Goal: Information Seeking & Learning: Learn about a topic

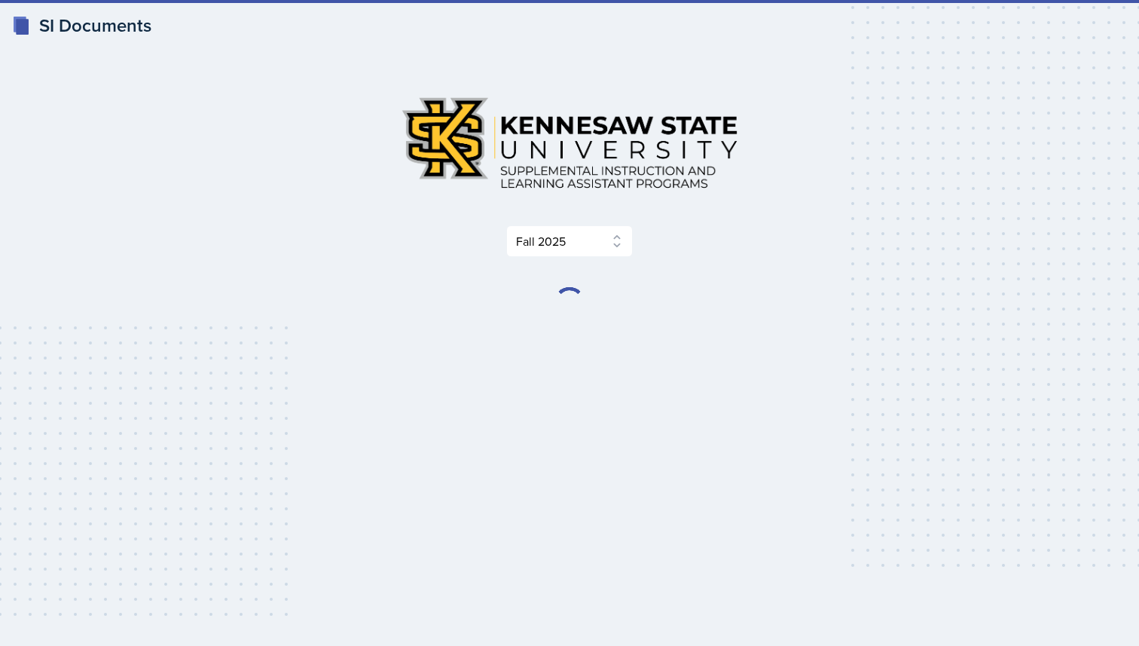
select select "2bed604d-1099-4043-b1bc-2365e8740244"
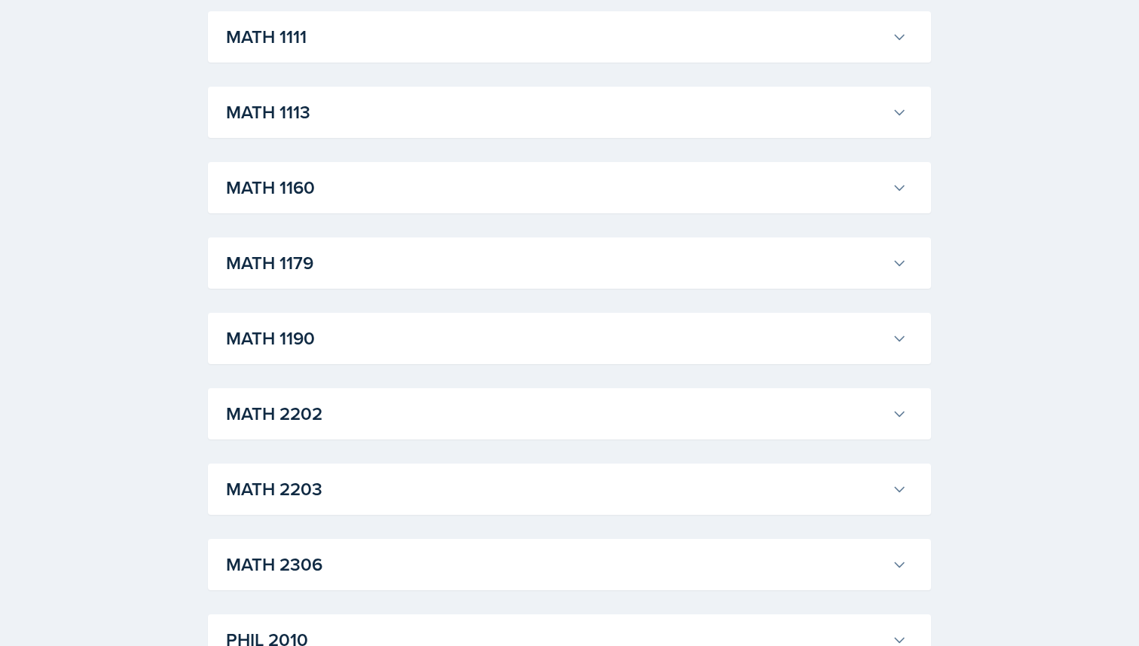
scroll to position [1407, 0]
click at [371, 435] on div "MATH 2202 [PERSON_NAME] Professor: [PERSON_NAME] Export to Google Calendar Recu…" at bounding box center [569, 411] width 723 height 51
click at [372, 426] on button "MATH 2202" at bounding box center [566, 412] width 687 height 33
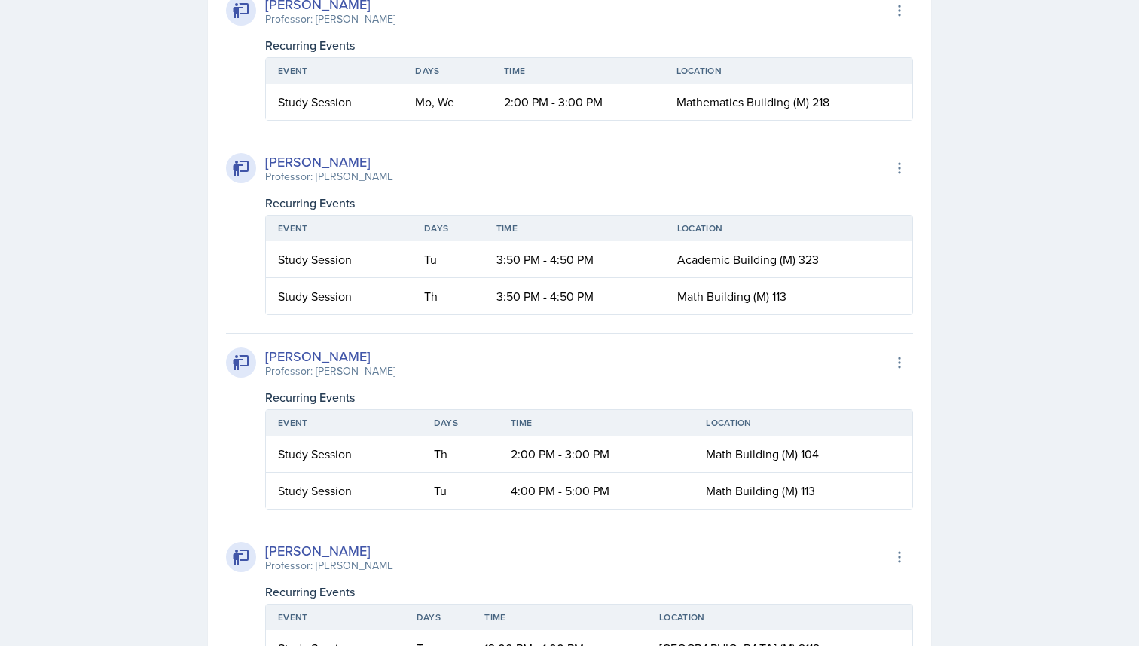
scroll to position [1874, 0]
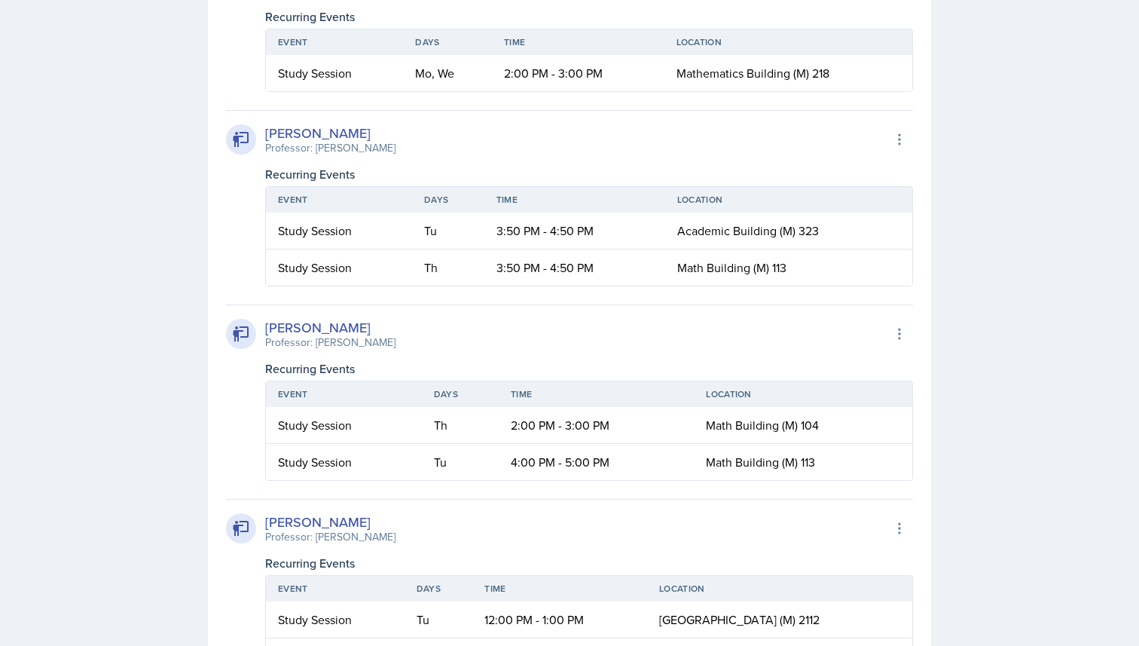
click at [561, 237] on td "3:50 PM - 4:50 PM" at bounding box center [574, 230] width 181 height 37
click at [608, 247] on td "3:50 PM - 4:50 PM" at bounding box center [574, 230] width 181 height 37
click at [704, 226] on span "Academic Building (M) 323" at bounding box center [748, 230] width 142 height 17
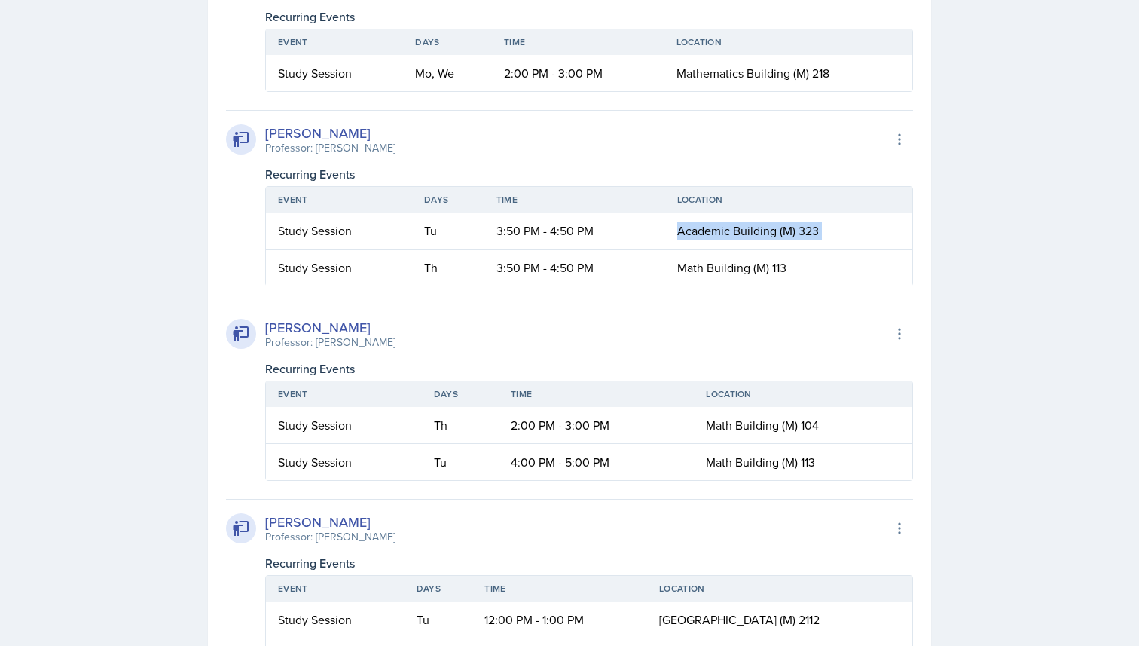
click at [704, 226] on span "Academic Building (M) 323" at bounding box center [748, 230] width 142 height 17
click at [711, 274] on span "Math Building (M) 113" at bounding box center [731, 267] width 109 height 17
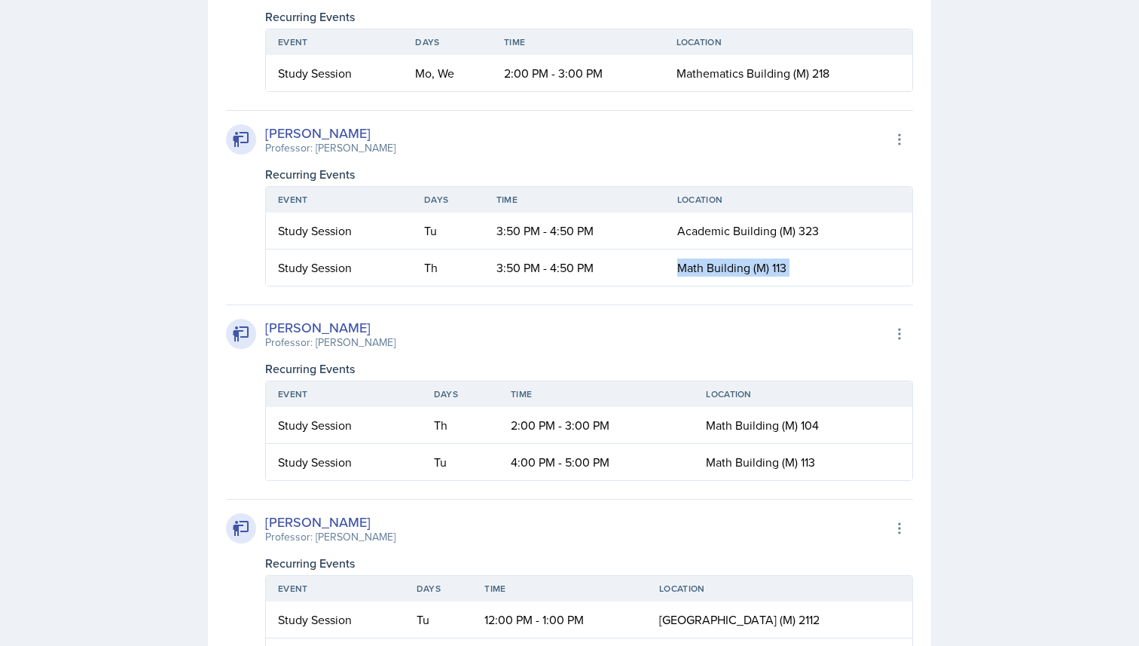
click at [711, 274] on span "Math Building (M) 113" at bounding box center [731, 267] width 109 height 17
click at [678, 267] on span "Math Building (M) 113" at bounding box center [731, 267] width 109 height 17
click at [687, 267] on span "Math Building (M) 113" at bounding box center [731, 267] width 109 height 17
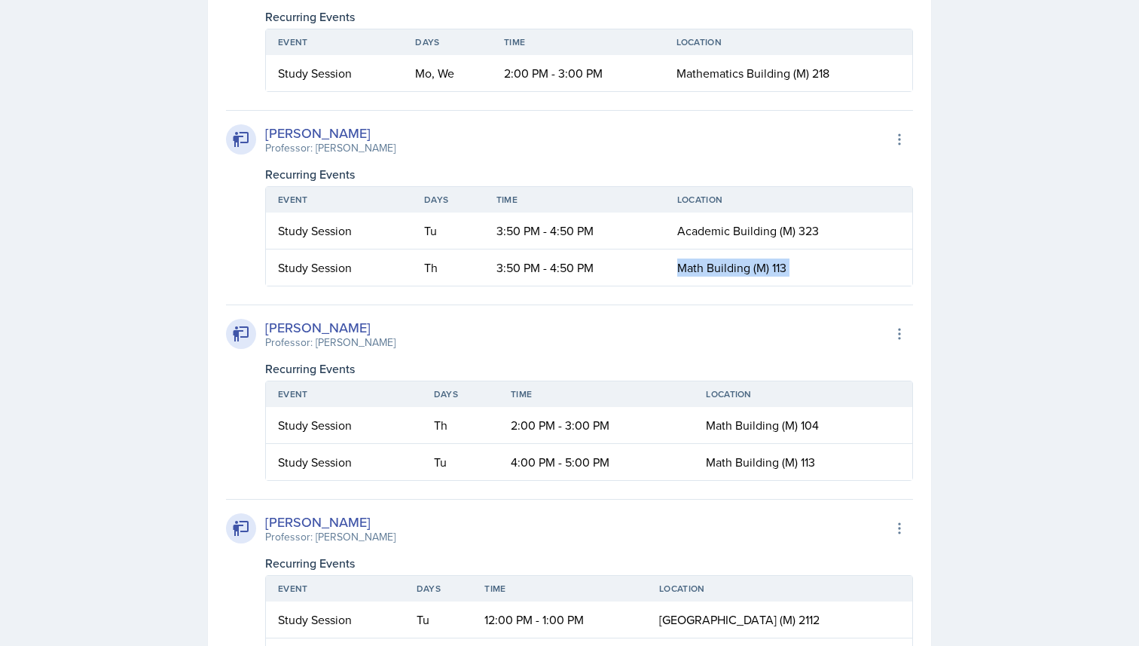
click at [687, 267] on span "Math Building (M) 113" at bounding box center [731, 267] width 109 height 17
